Goal: Task Accomplishment & Management: Manage account settings

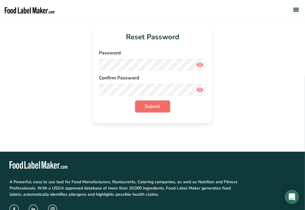
click at [164, 107] on button "Submit" at bounding box center [152, 106] width 35 height 12
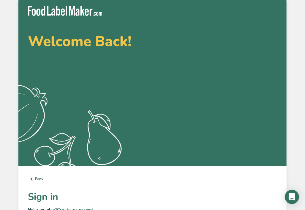
type input "[EMAIL_ADDRESS][DOMAIN_NAME]"
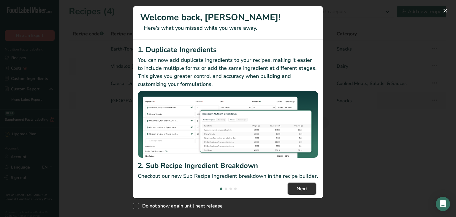
click at [303, 187] on span "Next" at bounding box center [302, 188] width 11 height 7
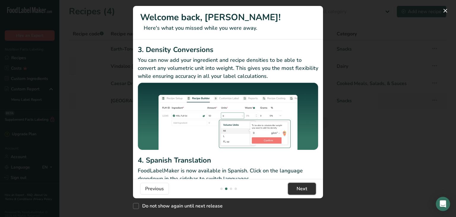
click at [303, 187] on span "Next" at bounding box center [302, 188] width 11 height 7
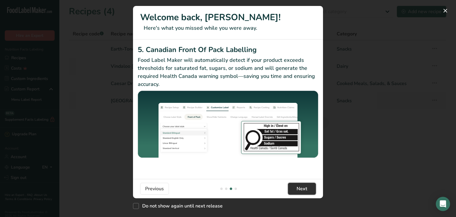
click at [303, 187] on span "Next" at bounding box center [302, 188] width 11 height 7
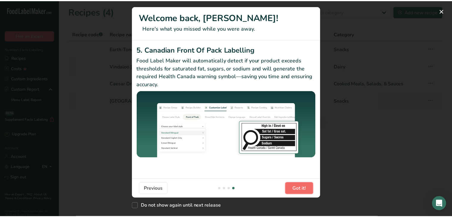
scroll to position [0, 570]
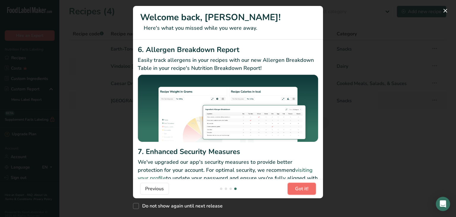
click at [304, 189] on span "Got it!" at bounding box center [301, 188] width 13 height 7
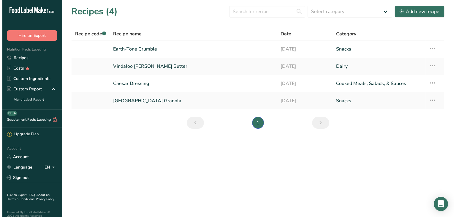
scroll to position [9, 0]
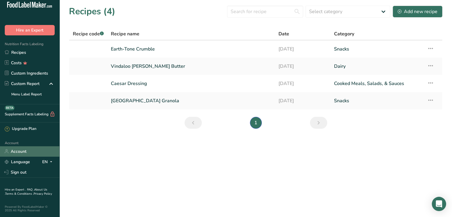
click at [23, 150] on link "Account" at bounding box center [29, 151] width 59 height 10
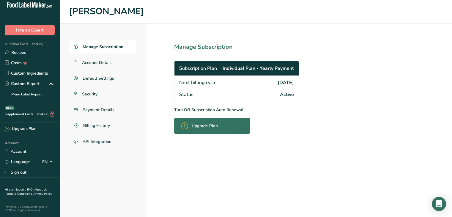
click at [239, 108] on p "Turn Off Subscription Auto Renewal" at bounding box center [249, 110] width 151 height 6
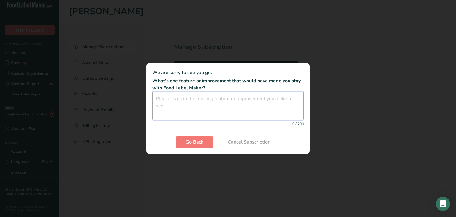
click at [197, 104] on textarea "Cancel subscription modal" at bounding box center [227, 105] width 151 height 29
type textarea "Would like to reevaluated next year"
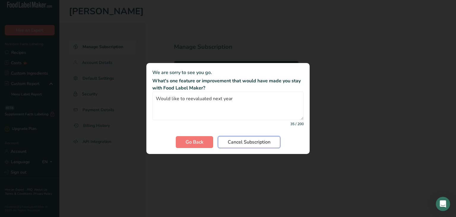
click at [237, 144] on span "Cancel Subscription" at bounding box center [249, 141] width 43 height 7
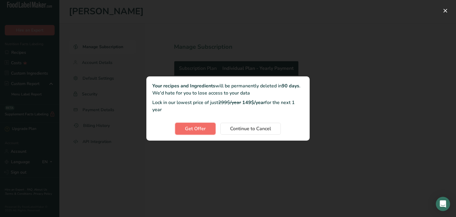
click at [189, 125] on span "Get Offer" at bounding box center [195, 128] width 21 height 7
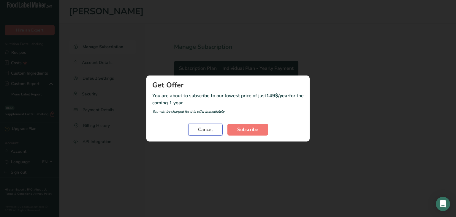
click at [207, 129] on span "Cancel" at bounding box center [205, 129] width 15 height 7
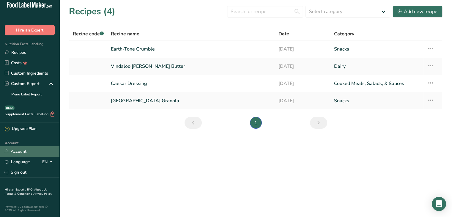
click at [19, 146] on link "Account" at bounding box center [29, 151] width 59 height 10
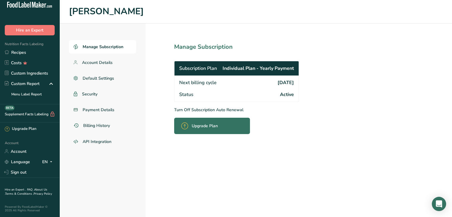
click at [237, 109] on p "Turn Off Subscription Auto Renewal" at bounding box center [249, 110] width 151 height 6
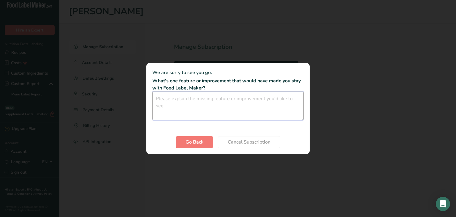
click at [243, 104] on textarea "Cancel subscription modal" at bounding box center [227, 105] width 151 height 29
type textarea "Will reevaluate next year"
